Goal: Complete application form: Complete application form

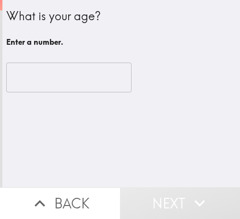
click at [48, 82] on input "number" at bounding box center [68, 77] width 125 height 30
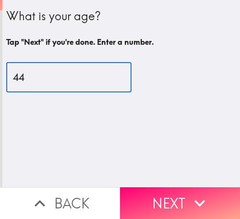
type input "44"
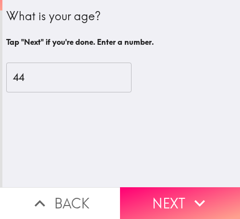
click at [190, 198] on icon "button" at bounding box center [199, 202] width 21 height 21
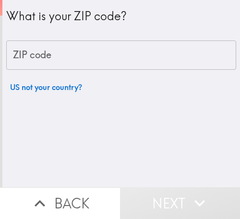
click at [48, 50] on div "ZIP code ZIP code" at bounding box center [121, 55] width 230 height 30
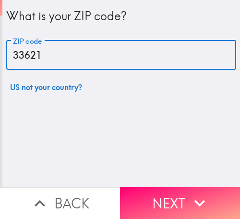
type input "33621"
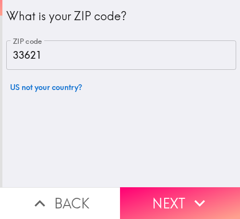
drag, startPoint x: 170, startPoint y: 195, endPoint x: 163, endPoint y: 205, distance: 12.4
click at [170, 195] on button "Next" at bounding box center [180, 203] width 120 height 32
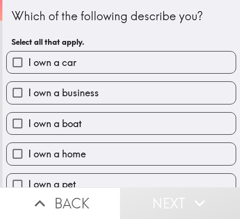
click at [59, 92] on span "I own a business" at bounding box center [63, 92] width 71 height 13
click at [28, 92] on input "I own a business" at bounding box center [18, 93] width 22 height 22
checkbox input "true"
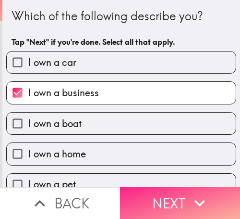
click at [182, 197] on button "Next" at bounding box center [180, 203] width 120 height 32
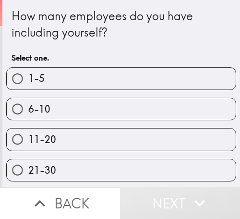
click at [73, 111] on label "6-10" at bounding box center [121, 109] width 229 height 22
click at [28, 111] on input "6-10" at bounding box center [18, 109] width 22 height 22
radio input "true"
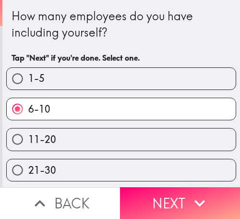
drag, startPoint x: 183, startPoint y: 196, endPoint x: 90, endPoint y: 195, distance: 92.2
click at [183, 196] on button "Next" at bounding box center [180, 203] width 120 height 32
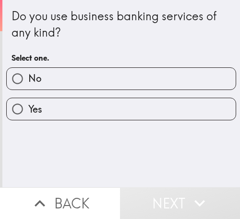
click at [39, 103] on label "Yes" at bounding box center [121, 109] width 229 height 22
click at [28, 103] on input "Yes" at bounding box center [18, 109] width 22 height 22
radio input "true"
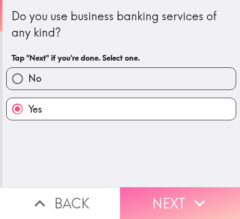
click at [159, 191] on button "Next" at bounding box center [180, 203] width 120 height 32
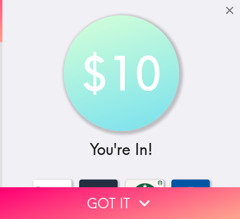
click at [105, 193] on button "Got it" at bounding box center [120, 203] width 240 height 32
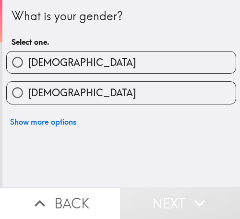
drag, startPoint x: 15, startPoint y: 51, endPoint x: 32, endPoint y: 54, distance: 17.1
click at [21, 51] on input "[DEMOGRAPHIC_DATA]" at bounding box center [18, 62] width 22 height 22
radio input "true"
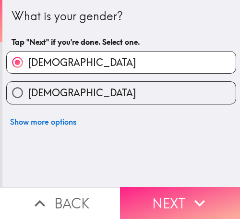
click at [195, 200] on icon "button" at bounding box center [200, 203] width 11 height 7
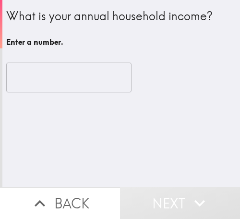
click at [23, 79] on input "number" at bounding box center [68, 77] width 125 height 30
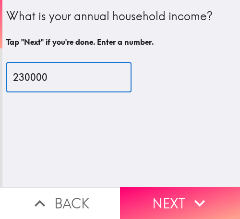
type input "230000"
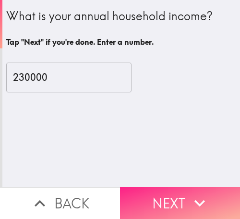
click at [202, 197] on icon "button" at bounding box center [199, 202] width 21 height 21
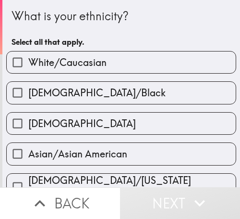
click at [96, 90] on span "[DEMOGRAPHIC_DATA]/Black" at bounding box center [96, 92] width 137 height 13
click at [28, 90] on input "[DEMOGRAPHIC_DATA]/Black" at bounding box center [18, 93] width 22 height 22
checkbox input "true"
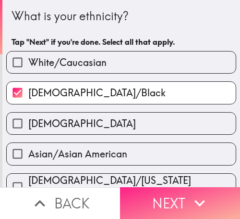
click at [189, 195] on icon "button" at bounding box center [199, 202] width 21 height 21
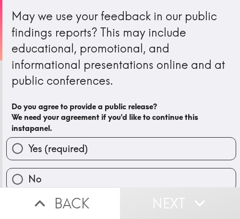
click at [101, 148] on label "Yes (required)" at bounding box center [121, 148] width 229 height 22
click at [28, 148] on input "Yes (required)" at bounding box center [18, 148] width 22 height 22
radio input "true"
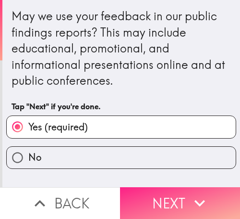
drag, startPoint x: 179, startPoint y: 200, endPoint x: 172, endPoint y: 198, distance: 7.3
click at [179, 200] on button "Next" at bounding box center [180, 203] width 120 height 32
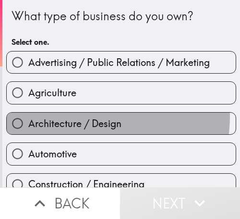
click at [86, 117] on span "Architecture / Design" at bounding box center [74, 123] width 93 height 13
click at [28, 116] on input "Architecture / Design" at bounding box center [18, 123] width 22 height 22
radio input "true"
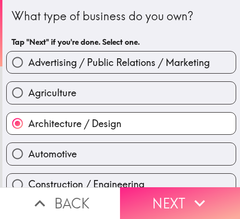
click at [144, 197] on button "Next" at bounding box center [180, 203] width 120 height 32
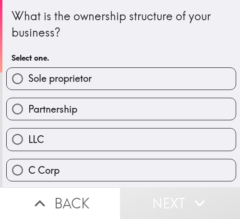
click at [71, 79] on span "Sole proprietor" at bounding box center [59, 78] width 63 height 13
click at [28, 79] on input "Sole proprietor" at bounding box center [18, 79] width 22 height 22
radio input "true"
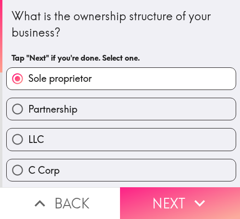
click at [159, 200] on button "Next" at bounding box center [180, 203] width 120 height 32
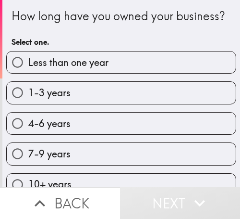
click at [98, 134] on label "4-6 years" at bounding box center [121, 123] width 229 height 22
click at [28, 134] on input "4-6 years" at bounding box center [18, 123] width 22 height 22
radio input "true"
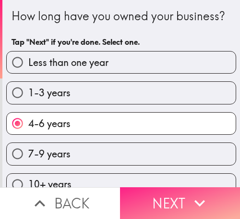
click at [150, 198] on button "Next" at bounding box center [180, 203] width 120 height 32
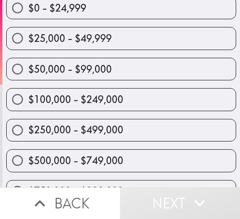
scroll to position [107, 0]
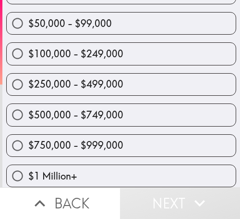
click at [76, 77] on span "$250,000 - $499,000" at bounding box center [75, 83] width 95 height 13
click at [28, 74] on input "$250,000 - $499,000" at bounding box center [18, 85] width 22 height 22
radio input "true"
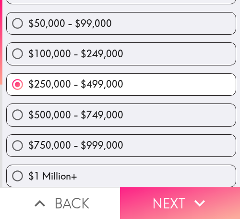
drag, startPoint x: 158, startPoint y: 201, endPoint x: 157, endPoint y: 210, distance: 9.1
click at [158, 201] on button "Next" at bounding box center [180, 203] width 120 height 32
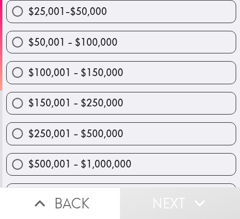
scroll to position [179, 0]
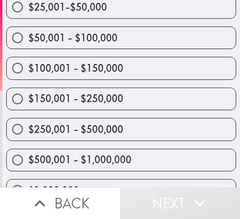
drag, startPoint x: 84, startPoint y: 129, endPoint x: 76, endPoint y: 135, distance: 10.0
click at [84, 129] on span "$250,001 - $500,000" at bounding box center [75, 129] width 95 height 13
click at [28, 129] on input "$250,001 - $500,000" at bounding box center [18, 129] width 22 height 22
radio input "true"
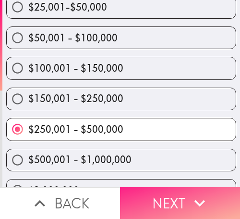
drag, startPoint x: 177, startPoint y: 206, endPoint x: 164, endPoint y: 204, distance: 12.6
click at [175, 206] on button "Next" at bounding box center [180, 203] width 120 height 32
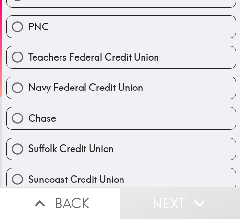
drag, startPoint x: 76, startPoint y: 102, endPoint x: 88, endPoint y: 109, distance: 14.2
click at [76, 102] on div "Chase" at bounding box center [118, 114] width 238 height 30
click at [93, 83] on span "Navy Federal Credit Union" at bounding box center [85, 87] width 115 height 13
click at [28, 83] on input "Navy Federal Credit Union" at bounding box center [18, 88] width 22 height 22
radio input "true"
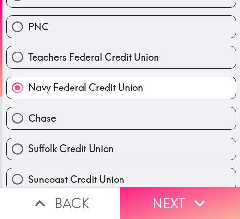
click at [199, 198] on icon "button" at bounding box center [199, 202] width 21 height 21
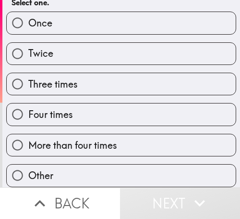
scroll to position [78, 0]
click at [159, 107] on label "Four times" at bounding box center [121, 114] width 229 height 22
click at [28, 107] on input "Four times" at bounding box center [18, 114] width 22 height 22
radio input "true"
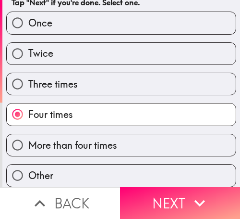
drag, startPoint x: 160, startPoint y: 191, endPoint x: 15, endPoint y: 195, distance: 145.6
click at [160, 192] on button "Next" at bounding box center [180, 203] width 120 height 32
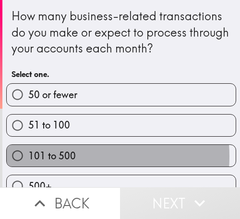
click at [65, 156] on span "101 to 500" at bounding box center [52, 155] width 48 height 13
click at [28, 156] on input "101 to 500" at bounding box center [18, 156] width 22 height 22
radio input "true"
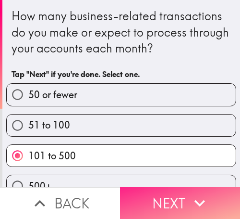
click at [149, 199] on button "Next" at bounding box center [180, 203] width 120 height 32
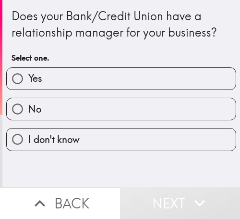
click at [42, 79] on label "Yes" at bounding box center [121, 79] width 229 height 22
click at [28, 79] on input "Yes" at bounding box center [18, 79] width 22 height 22
radio input "true"
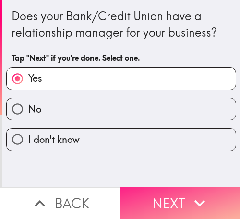
click at [128, 192] on button "Next" at bounding box center [180, 203] width 120 height 32
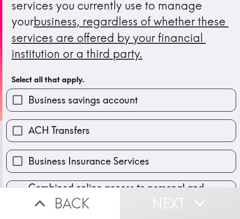
scroll to position [48, 0]
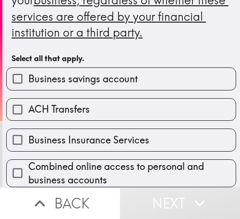
click at [56, 103] on span "ACH Transfers" at bounding box center [58, 108] width 61 height 13
click at [28, 103] on input "ACH Transfers" at bounding box center [18, 109] width 22 height 22
checkbox input "true"
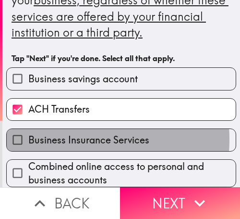
click at [58, 139] on span "Business Insurance Services" at bounding box center [88, 139] width 121 height 13
click at [28, 139] on input "Business Insurance Services" at bounding box center [18, 140] width 22 height 22
checkbox input "true"
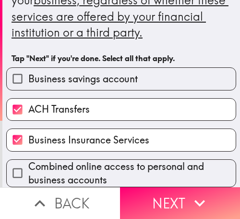
scroll to position [192, 0]
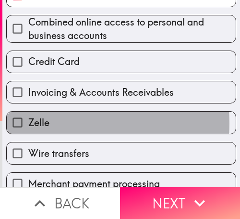
click at [64, 123] on label "Zelle" at bounding box center [121, 122] width 229 height 22
click at [28, 123] on input "Zelle" at bounding box center [18, 122] width 22 height 22
checkbox input "true"
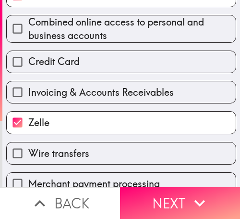
drag, startPoint x: 67, startPoint y: 102, endPoint x: 70, endPoint y: 91, distance: 11.9
click at [67, 102] on label "Invoicing & Accounts Receivables" at bounding box center [121, 92] width 229 height 22
click at [28, 102] on input "Invoicing & Accounts Receivables" at bounding box center [18, 92] width 22 height 22
checkbox input "true"
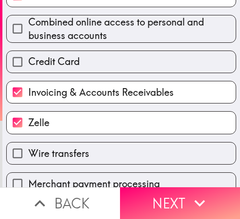
click at [76, 50] on div "Credit Card" at bounding box center [121, 61] width 230 height 23
drag, startPoint x: 162, startPoint y: 195, endPoint x: 112, endPoint y: 186, distance: 50.2
click at [162, 195] on button "Next" at bounding box center [180, 203] width 120 height 32
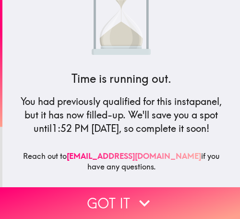
scroll to position [63, 0]
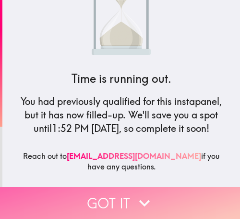
click at [112, 200] on button "Got it" at bounding box center [120, 203] width 240 height 32
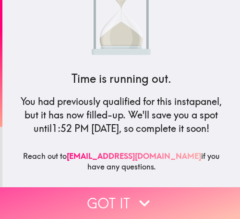
scroll to position [192, 0]
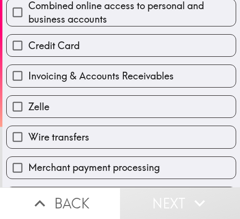
click at [107, 92] on div "Zelle" at bounding box center [118, 102] width 238 height 30
drag, startPoint x: 86, startPoint y: 73, endPoint x: 81, endPoint y: 113, distance: 40.7
click at [86, 74] on span "Invoicing & Accounts Receivables" at bounding box center [101, 75] width 146 height 13
click at [28, 74] on input "Invoicing & Accounts Receivables" at bounding box center [18, 76] width 22 height 22
checkbox input "true"
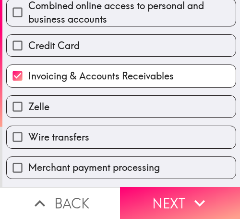
click at [81, 109] on label "Zelle" at bounding box center [121, 107] width 229 height 22
click at [28, 109] on input "Zelle" at bounding box center [18, 107] width 22 height 22
checkbox input "true"
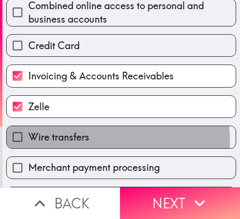
click at [82, 140] on span "Wire transfers" at bounding box center [58, 136] width 61 height 13
click at [28, 140] on input "Wire transfers" at bounding box center [18, 137] width 22 height 22
checkbox input "true"
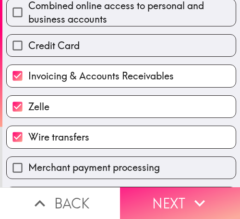
drag, startPoint x: 158, startPoint y: 183, endPoint x: 165, endPoint y: 187, distance: 8.7
click at [159, 187] on button "Next" at bounding box center [180, 203] width 120 height 32
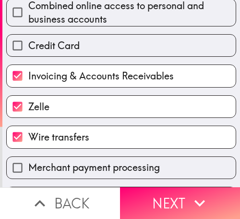
scroll to position [48, 0]
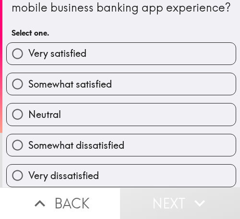
click at [83, 117] on label "Neutral" at bounding box center [121, 114] width 229 height 22
click at [28, 117] on input "Neutral" at bounding box center [18, 114] width 22 height 22
radio input "true"
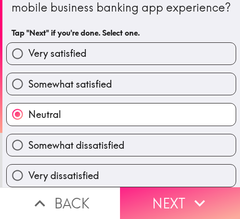
click at [155, 201] on button "Next" at bounding box center [180, 203] width 120 height 32
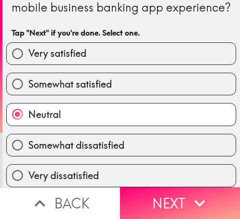
scroll to position [0, 0]
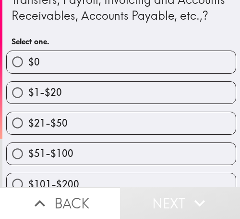
scroll to position [127, 0]
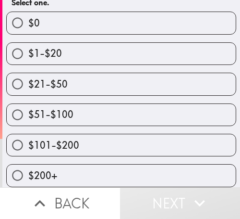
click at [61, 138] on span "$101-$200" at bounding box center [53, 144] width 51 height 13
click at [28, 136] on input "$101-$200" at bounding box center [18, 145] width 22 height 22
radio input "true"
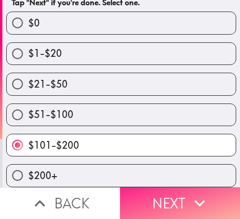
click at [166, 195] on button "Next" at bounding box center [180, 203] width 120 height 32
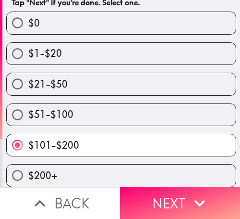
scroll to position [80, 0]
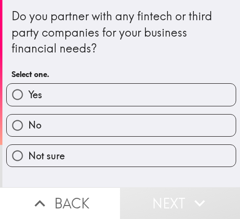
drag, startPoint x: 55, startPoint y: 95, endPoint x: 55, endPoint y: 112, distance: 17.3
click at [55, 95] on label "Yes" at bounding box center [121, 95] width 229 height 22
click at [28, 95] on input "Yes" at bounding box center [18, 95] width 22 height 22
radio input "true"
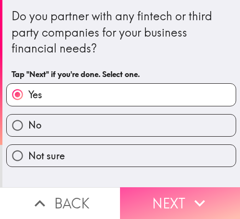
drag, startPoint x: 183, startPoint y: 191, endPoint x: 6, endPoint y: 194, distance: 176.3
click at [177, 191] on button "Next" at bounding box center [180, 203] width 120 height 32
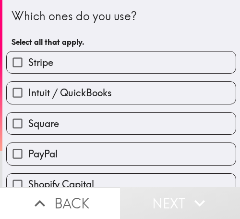
click at [63, 86] on span "Intuit / QuickBooks" at bounding box center [70, 92] width 84 height 13
click at [28, 86] on input "Intuit / QuickBooks" at bounding box center [18, 93] width 22 height 22
checkbox input "true"
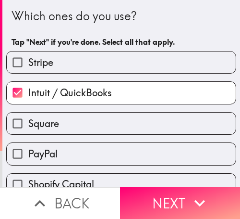
click at [59, 126] on label "Square" at bounding box center [121, 123] width 229 height 22
click at [28, 126] on input "Square" at bounding box center [18, 123] width 22 height 22
checkbox input "true"
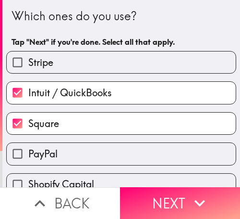
drag, startPoint x: 62, startPoint y: 144, endPoint x: 70, endPoint y: 146, distance: 8.3
click at [63, 144] on label "PayPal" at bounding box center [121, 154] width 229 height 22
click at [28, 144] on input "PayPal" at bounding box center [18, 154] width 22 height 22
checkbox input "true"
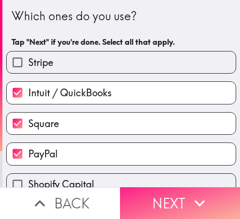
drag, startPoint x: 157, startPoint y: 184, endPoint x: 161, endPoint y: 190, distance: 7.2
click at [158, 187] on button "Next" at bounding box center [180, 203] width 120 height 32
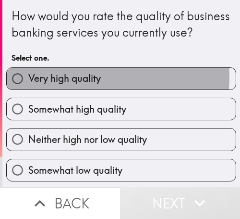
click at [56, 85] on span "Very high quality" at bounding box center [64, 78] width 73 height 13
click at [28, 89] on input "Very high quality" at bounding box center [18, 79] width 22 height 22
radio input "true"
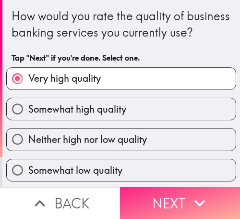
click at [142, 195] on button "Next" at bounding box center [180, 203] width 120 height 32
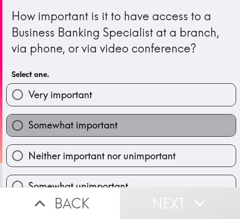
click at [120, 119] on label "Somewhat important" at bounding box center [121, 125] width 229 height 22
click at [28, 119] on input "Somewhat important" at bounding box center [18, 125] width 22 height 22
radio input "true"
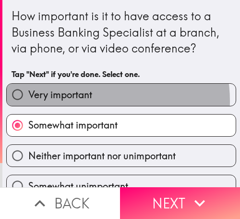
drag, startPoint x: 82, startPoint y: 101, endPoint x: 14, endPoint y: 98, distance: 67.8
click at [81, 100] on span "Very important" at bounding box center [60, 94] width 64 height 13
click at [28, 100] on input "Very important" at bounding box center [18, 95] width 22 height 22
radio input "true"
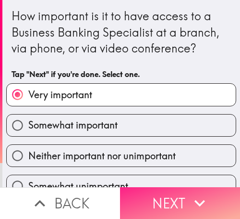
drag, startPoint x: 159, startPoint y: 190, endPoint x: 160, endPoint y: 203, distance: 12.5
click at [159, 190] on button "Next" at bounding box center [180, 203] width 120 height 32
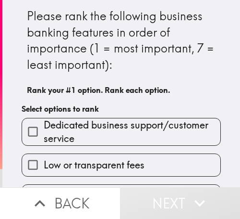
click at [71, 123] on span "Dedicated business support/customer service" at bounding box center [132, 131] width 177 height 27
click at [44, 123] on input "Dedicated business support/customer service" at bounding box center [33, 132] width 22 height 22
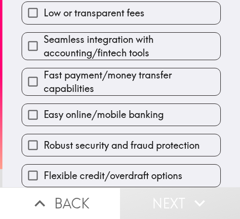
click at [74, 117] on label "Easy online/mobile banking" at bounding box center [121, 115] width 198 height 22
click at [44, 117] on input "Easy online/mobile banking" at bounding box center [33, 115] width 22 height 22
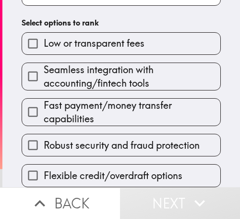
click at [73, 138] on span "Robust security and fraud protection" at bounding box center [122, 144] width 156 height 13
click at [44, 134] on input "Robust security and fraud protection" at bounding box center [33, 145] width 22 height 22
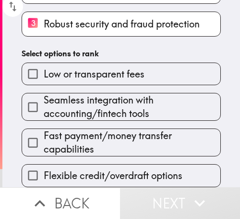
scroll to position [163, 0]
click at [68, 106] on span "Seamless integration with accounting/fintech tools" at bounding box center [132, 106] width 177 height 27
click at [44, 106] on input "Seamless integration with accounting/fintech tools" at bounding box center [33, 107] width 22 height 22
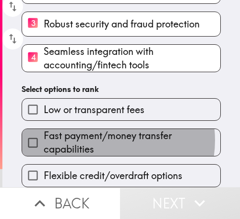
click at [100, 133] on span "Fast payment/money transfer capabilities" at bounding box center [132, 142] width 177 height 27
click at [44, 133] on input "Fast payment/money transfer capabilities" at bounding box center [33, 143] width 22 height 22
click at [100, 116] on span "Low or transparent fees" at bounding box center [94, 109] width 101 height 13
click at [44, 120] on input "Low or transparent fees" at bounding box center [33, 109] width 22 height 22
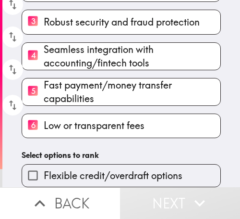
click at [100, 133] on div "6 Low or transparent fees" at bounding box center [121, 125] width 199 height 25
click at [92, 169] on span "Flexible credit/overdraft options" at bounding box center [113, 175] width 139 height 13
click at [44, 164] on input "Flexible credit/overdraft options" at bounding box center [33, 175] width 22 height 22
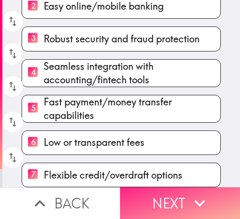
click at [182, 198] on button "Next" at bounding box center [180, 203] width 120 height 32
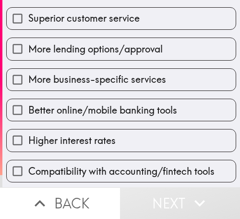
scroll to position [138, 0]
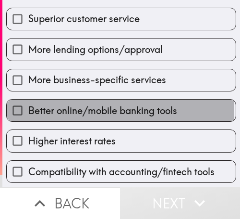
drag, startPoint x: 116, startPoint y: 111, endPoint x: 114, endPoint y: 74, distance: 37.0
click at [116, 100] on label "Better online/mobile banking tools" at bounding box center [121, 110] width 229 height 22
click at [28, 100] on input "Better online/mobile banking tools" at bounding box center [18, 110] width 22 height 22
checkbox input "true"
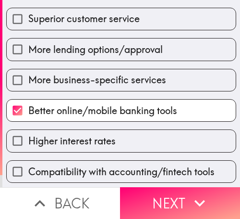
click at [114, 58] on label "More lending options/approval" at bounding box center [121, 49] width 229 height 22
click at [28, 58] on input "More lending options/approval" at bounding box center [18, 49] width 22 height 22
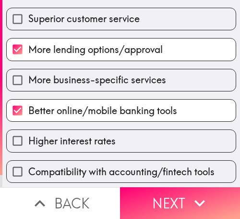
click at [106, 48] on span "More lending options/approval" at bounding box center [95, 49] width 135 height 13
click at [28, 48] on input "More lending options/approval" at bounding box center [18, 49] width 22 height 22
checkbox input "false"
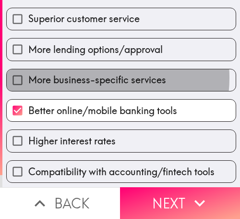
click at [92, 78] on span "More business-specific services" at bounding box center [97, 79] width 138 height 13
click at [28, 78] on input "More business-specific services" at bounding box center [18, 80] width 22 height 22
checkbox input "true"
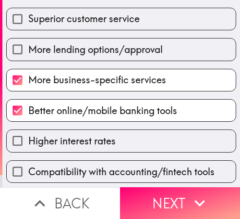
click at [85, 54] on label "More lending options/approval" at bounding box center [121, 49] width 229 height 22
click at [28, 54] on input "More lending options/approval" at bounding box center [18, 49] width 22 height 22
checkbox input "true"
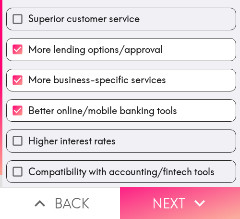
click at [173, 188] on button "Next" at bounding box center [180, 203] width 120 height 32
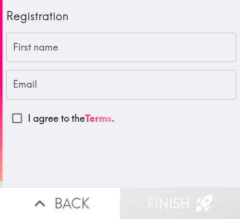
click at [41, 39] on div "First name First name" at bounding box center [121, 48] width 230 height 30
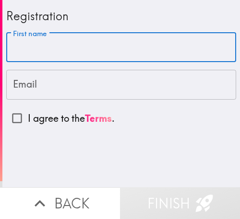
paste input "[PERSON_NAME]"
type input "[PERSON_NAME]"
click at [34, 86] on input "Email" at bounding box center [121, 85] width 230 height 30
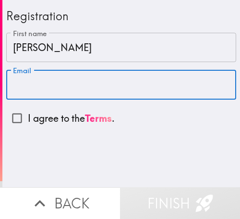
paste input "[EMAIL_ADDRESS][DOMAIN_NAME]"
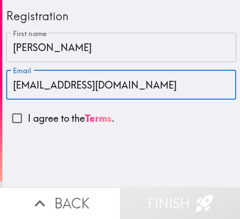
type input "[EMAIL_ADDRESS][DOMAIN_NAME]"
click at [15, 117] on input "I agree to the Terms ." at bounding box center [17, 118] width 22 height 22
checkbox input "true"
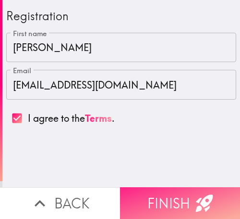
click at [161, 198] on button "Finish" at bounding box center [180, 203] width 120 height 32
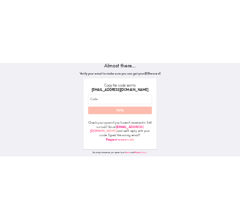
scroll to position [70, 0]
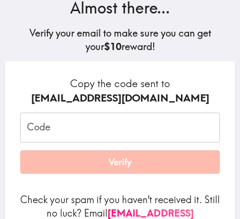
click at [171, 77] on h6 "Copy the code sent to [EMAIL_ADDRESS][DOMAIN_NAME]" at bounding box center [120, 90] width 200 height 28
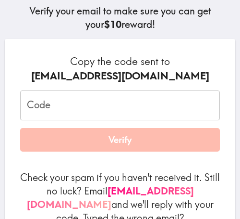
scroll to position [96, 0]
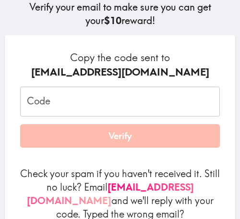
click at [73, 94] on input "Code" at bounding box center [120, 101] width 200 height 30
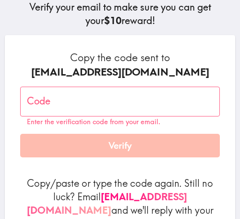
click at [72, 101] on input "Code" at bounding box center [120, 101] width 200 height 30
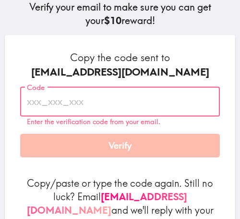
paste input "tnQ_Ye3_5En"
type input "tnQ_Ye3_5En"
click at [111, 164] on form "Copy the code sent to [EMAIL_ADDRESS][DOMAIN_NAME] Code tnQ_Ye3_5En Code Enter …" at bounding box center [120, 146] width 200 height 193
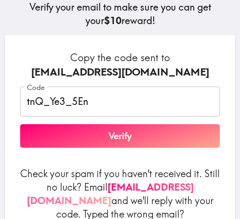
click at [114, 142] on button "Verify" at bounding box center [120, 136] width 200 height 24
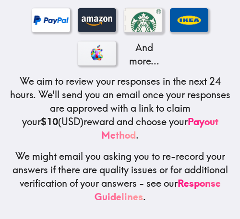
scroll to position [0, 0]
